Goal: Transaction & Acquisition: Book appointment/travel/reservation

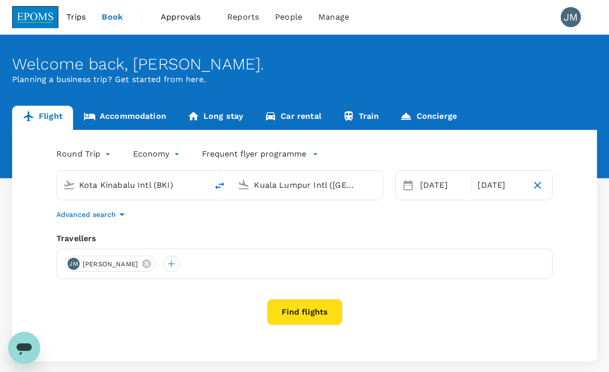
click at [171, 186] on input "Kota Kinabalu Intl (BKI)" at bounding box center [132, 185] width 107 height 16
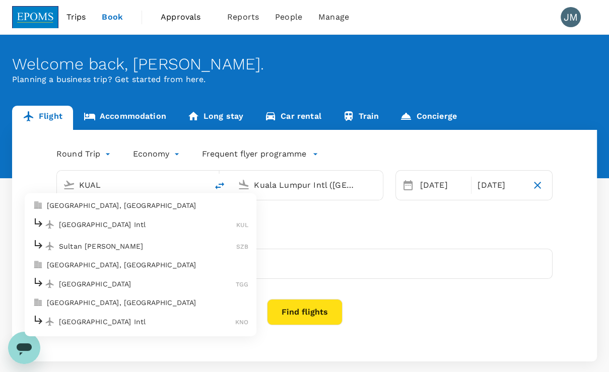
click at [97, 208] on p "[GEOGRAPHIC_DATA], [GEOGRAPHIC_DATA]" at bounding box center [148, 206] width 202 height 10
type input "[GEOGRAPHIC_DATA], [GEOGRAPHIC_DATA] (any)"
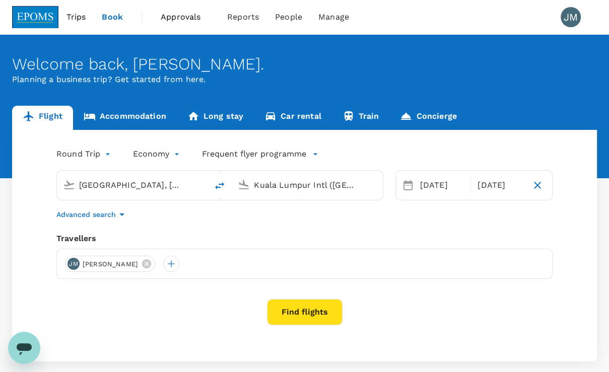
click at [268, 181] on input "Kuala Lumpur Intl ([GEOGRAPHIC_DATA])" at bounding box center [307, 185] width 107 height 16
click at [300, 205] on p "[GEOGRAPHIC_DATA], [GEOGRAPHIC_DATA]" at bounding box center [323, 206] width 202 height 10
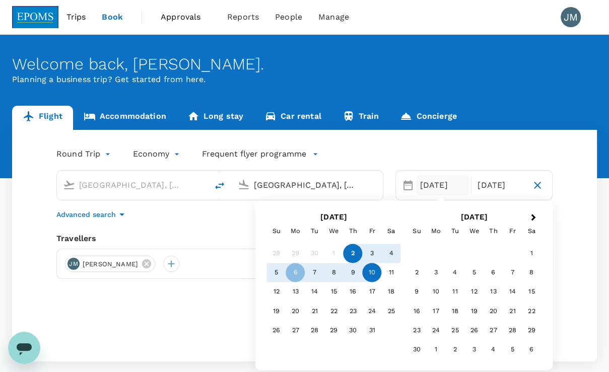
type input "[GEOGRAPHIC_DATA], [GEOGRAPHIC_DATA] (any)"
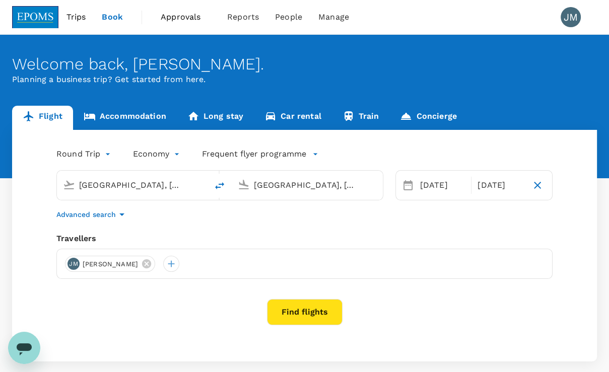
click at [320, 187] on input "[GEOGRAPHIC_DATA], [GEOGRAPHIC_DATA] (any)" at bounding box center [307, 185] width 107 height 16
click at [492, 181] on div "[DATE]" at bounding box center [500, 185] width 53 height 20
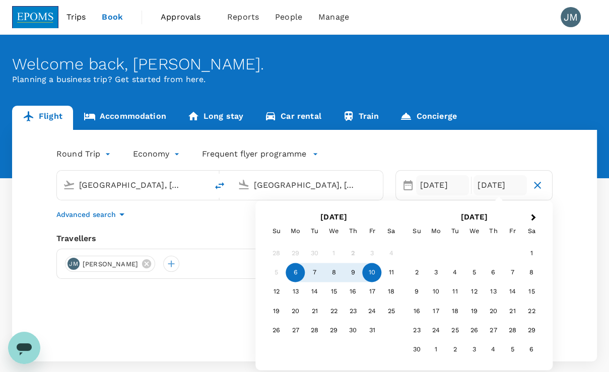
click at [455, 183] on div "[DATE]" at bounding box center [442, 185] width 53 height 20
click at [315, 269] on div "7" at bounding box center [314, 273] width 19 height 19
click at [512, 186] on div "[DATE]" at bounding box center [500, 185] width 53 height 20
click at [357, 272] on div "9" at bounding box center [353, 273] width 19 height 19
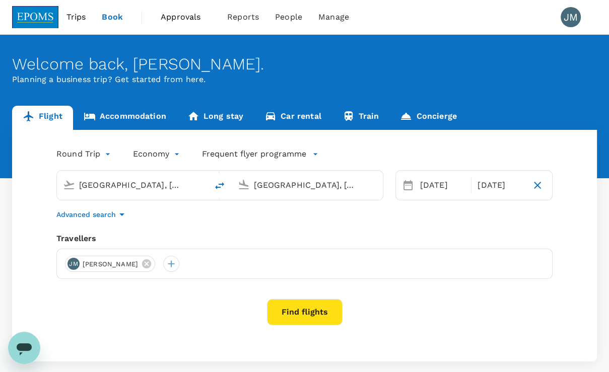
click at [152, 264] on icon at bounding box center [146, 263] width 11 height 11
click at [135, 264] on div at bounding box center [304, 264] width 496 height 30
click at [68, 270] on div at bounding box center [73, 264] width 16 height 16
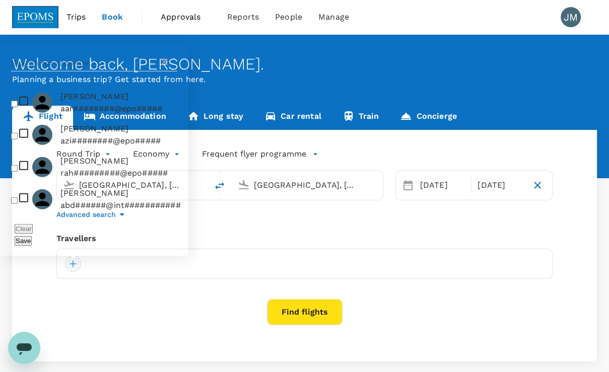
click at [73, 265] on div at bounding box center [73, 264] width 16 height 16
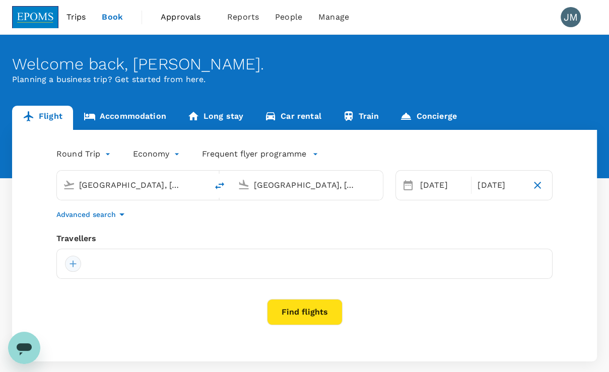
click at [73, 264] on div at bounding box center [73, 264] width 16 height 16
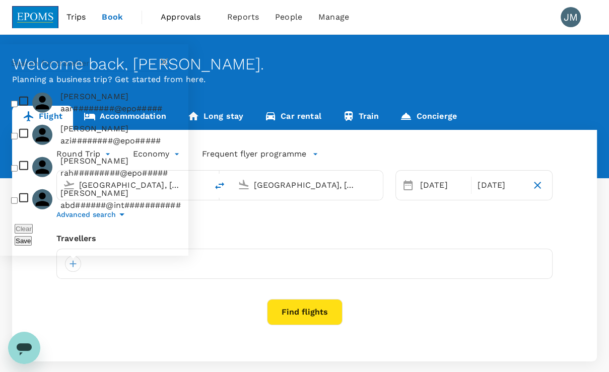
click at [76, 72] on input "text" at bounding box center [84, 63] width 147 height 16
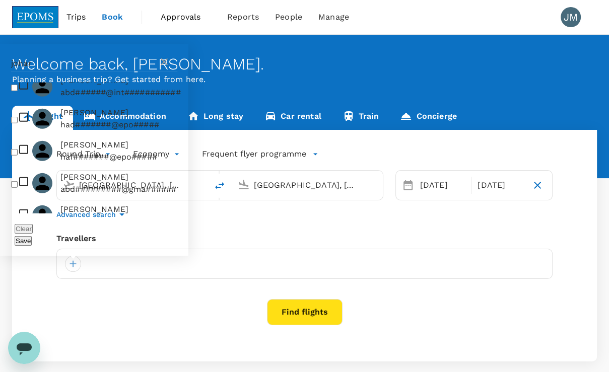
scroll to position [58, 0]
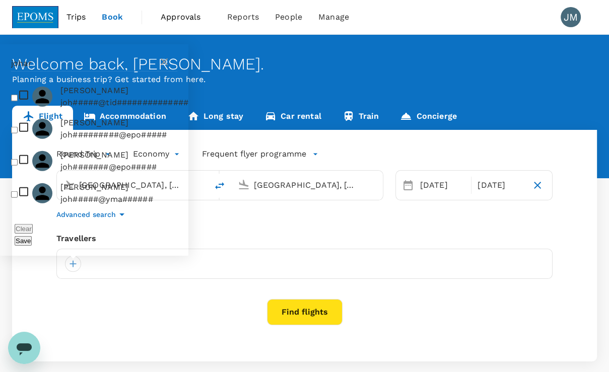
type input "johar"
click at [12, 131] on input "checkbox" at bounding box center [14, 129] width 7 height 7
checkbox input "true"
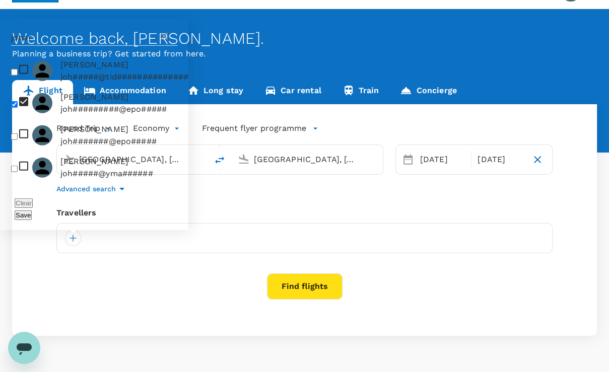
scroll to position [40, 0]
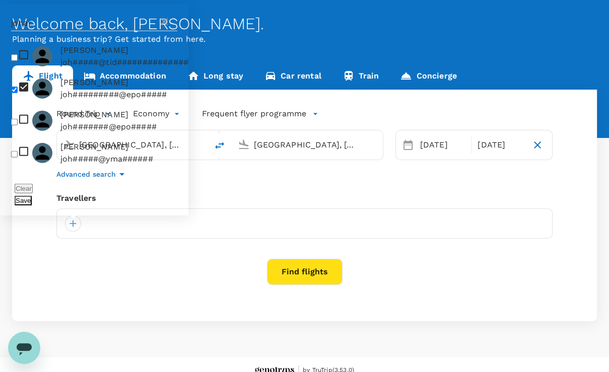
click at [32, 202] on button "Save" at bounding box center [23, 201] width 17 height 10
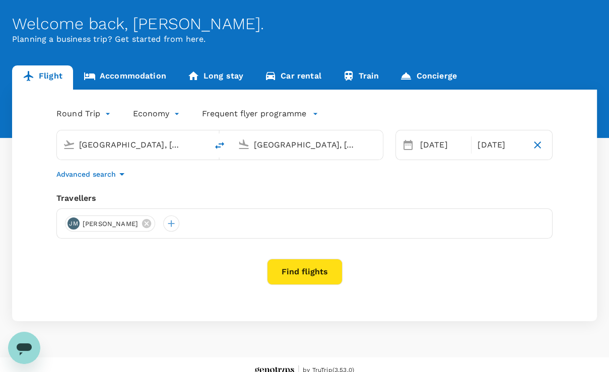
click at [288, 267] on button "Find flights" at bounding box center [305, 272] width 76 height 26
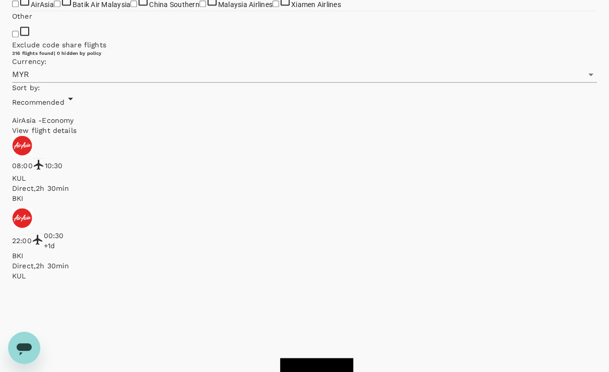
scroll to position [443, 0]
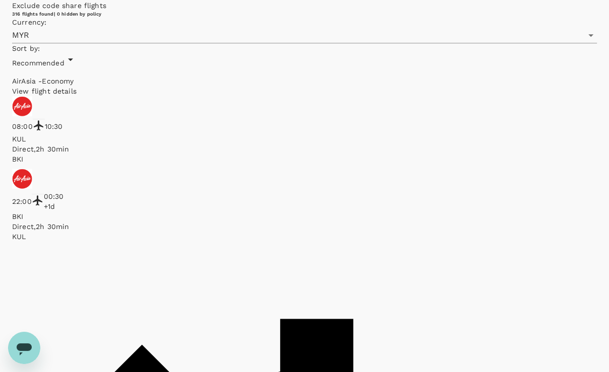
drag, startPoint x: 20, startPoint y: 261, endPoint x: 54, endPoint y: 255, distance: 34.7
checkbox input "true"
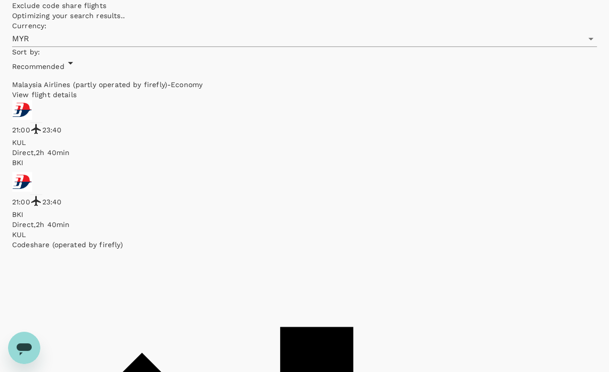
type input "MYR"
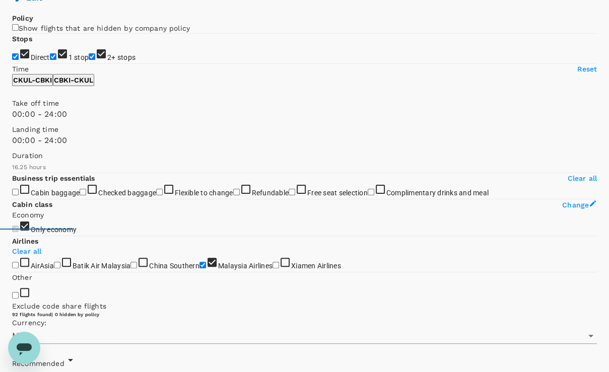
scroll to position [112, 0]
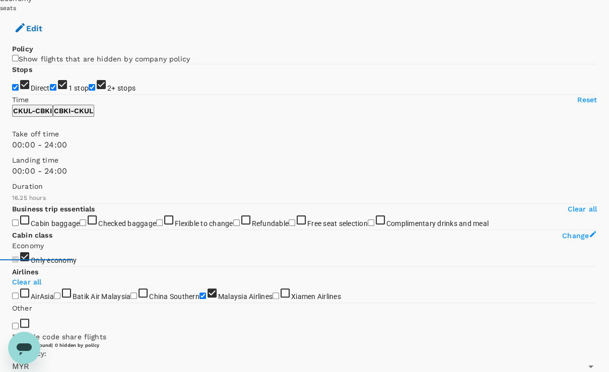
click at [50, 84] on input "1 stop" at bounding box center [53, 87] width 7 height 7
checkbox input "false"
click at [89, 89] on input "2+ stops" at bounding box center [92, 87] width 7 height 7
checkbox input "false"
type input "MYR"
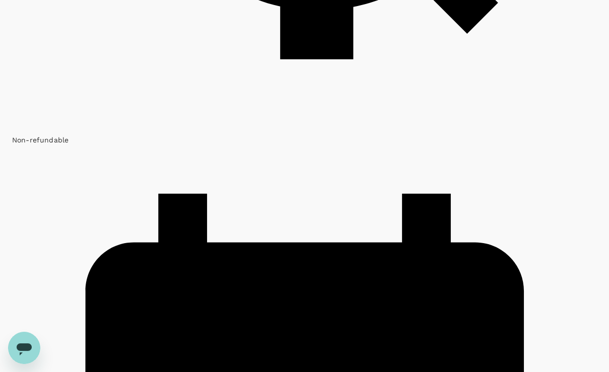
scroll to position [2580, 0]
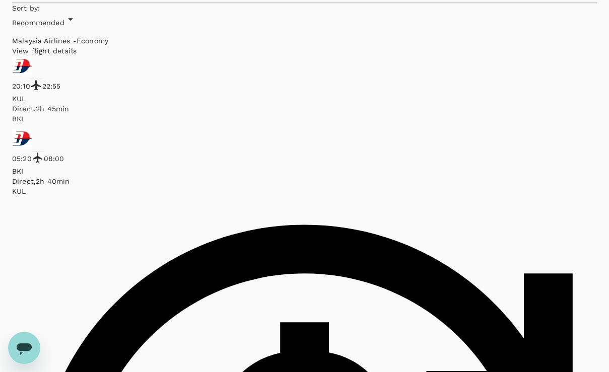
scroll to position [322, 0]
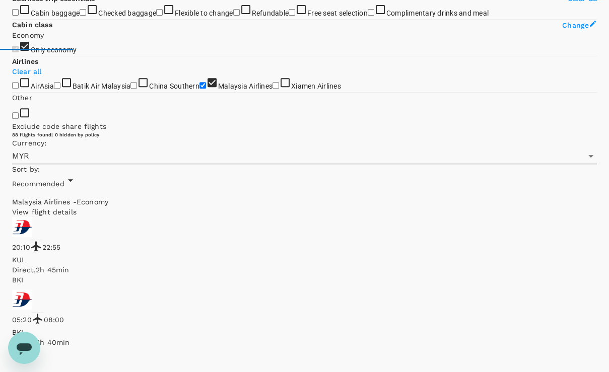
click at [156, 16] on input "Flexible to change" at bounding box center [159, 12] width 7 height 7
checkbox input "true"
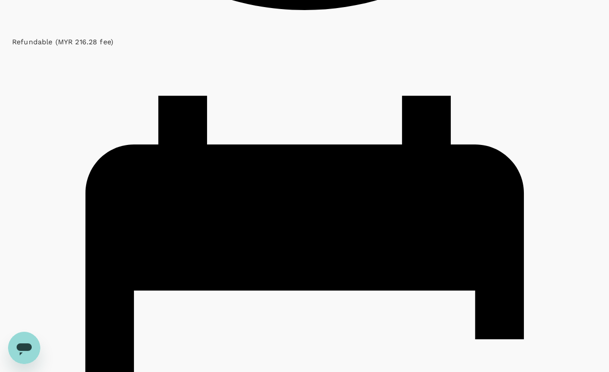
scroll to position [1250, 0]
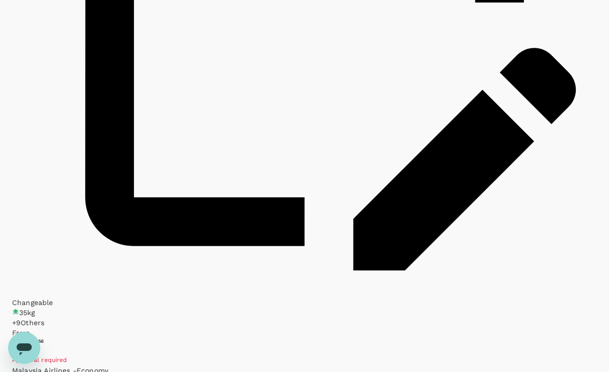
scroll to position [1572, 0]
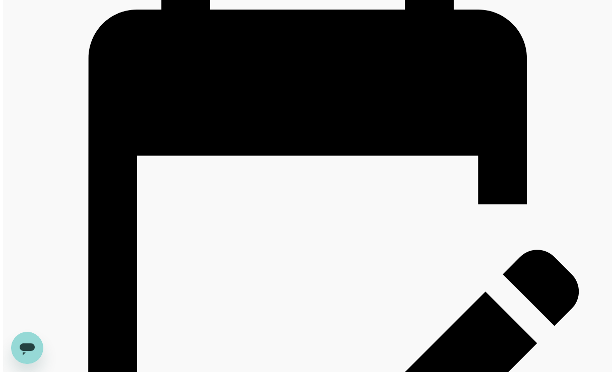
scroll to position [1370, 0]
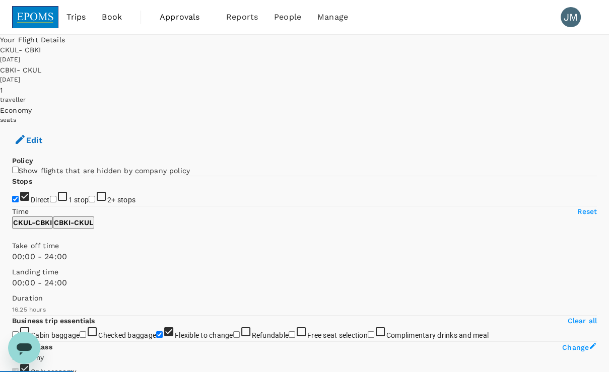
checkbox input "false"
checkbox input "true"
